Goal: Task Accomplishment & Management: Use online tool/utility

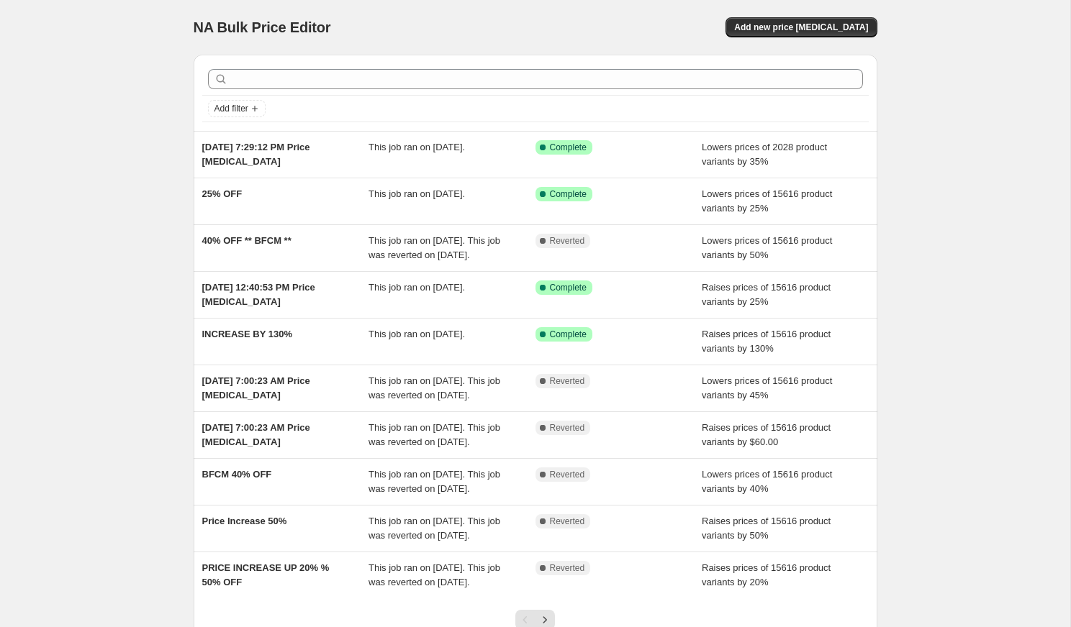
click at [1013, 208] on div "NA Bulk Price Editor. This page is ready NA Bulk Price Editor Add new price [ME…" at bounding box center [535, 370] width 1070 height 741
